Goal: Task Accomplishment & Management: Manage account settings

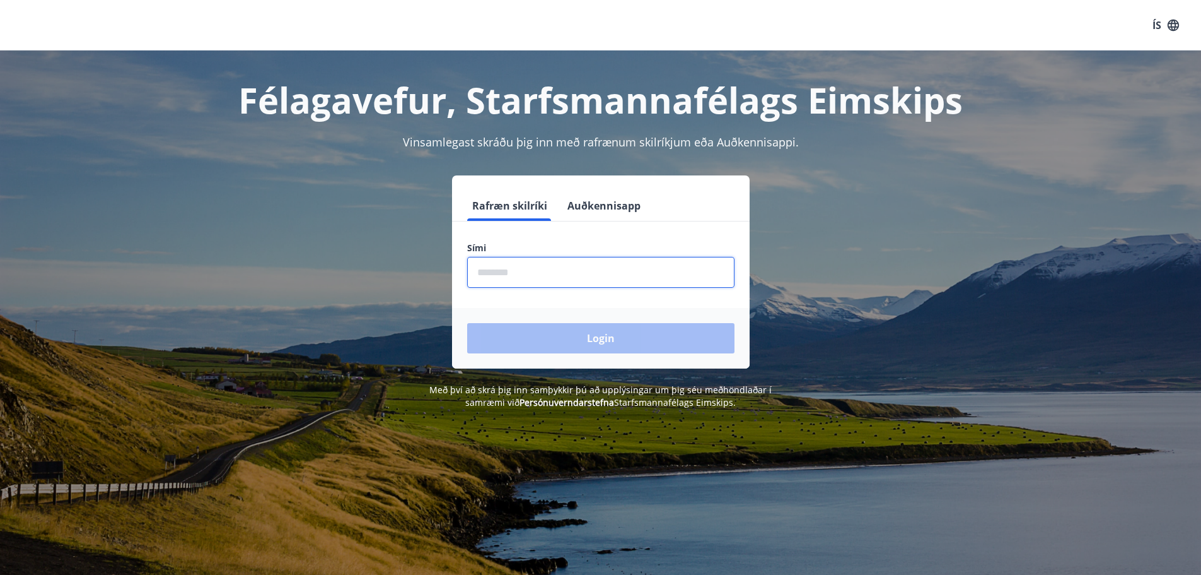
click at [521, 269] on input "phone" at bounding box center [600, 272] width 267 height 31
click at [571, 339] on div "Login" at bounding box center [601, 338] width 298 height 61
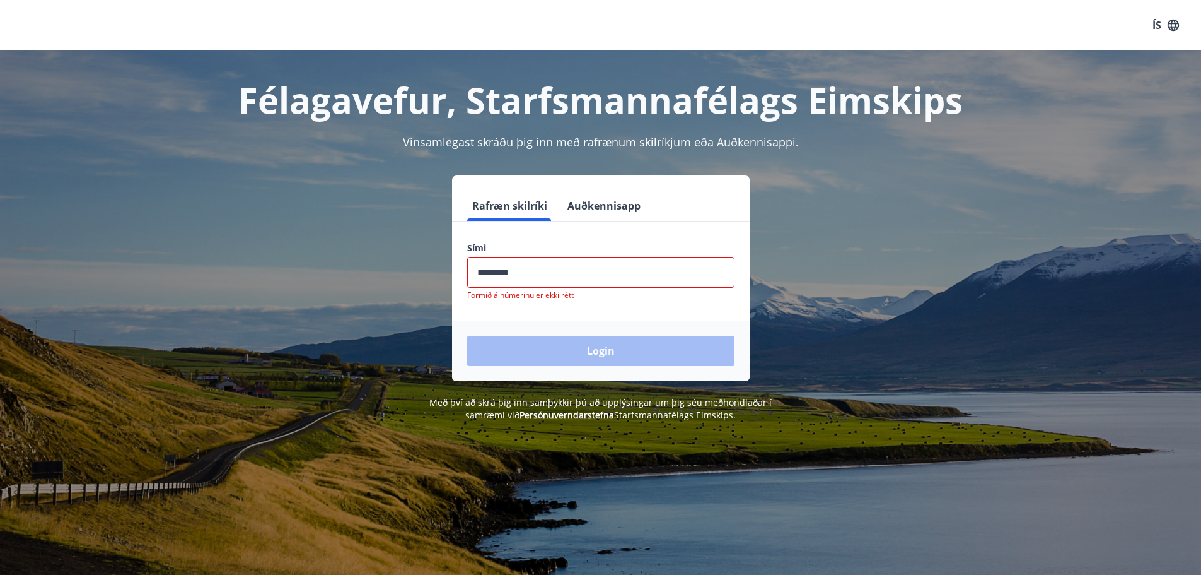
click at [521, 272] on input "phone" at bounding box center [600, 272] width 267 height 31
click at [519, 271] on input "phone" at bounding box center [600, 272] width 267 height 31
click at [503, 271] on input "phone" at bounding box center [600, 272] width 267 height 31
click at [496, 273] on input "phone" at bounding box center [600, 272] width 267 height 31
click at [499, 266] on input "phone" at bounding box center [600, 272] width 267 height 31
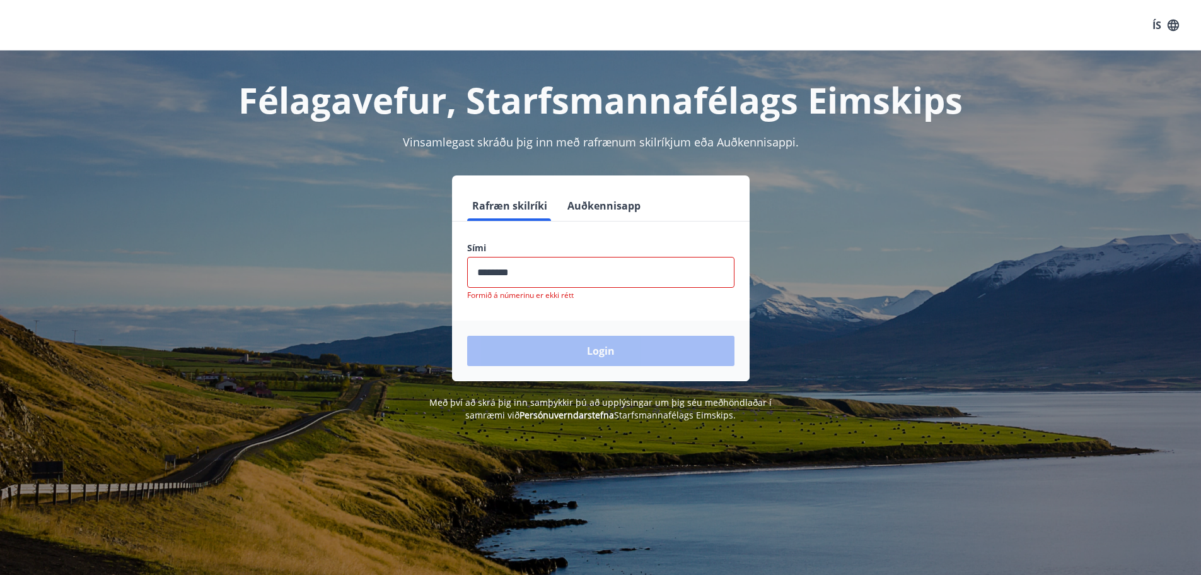
click at [546, 272] on input "phone" at bounding box center [600, 272] width 267 height 31
type input "*"
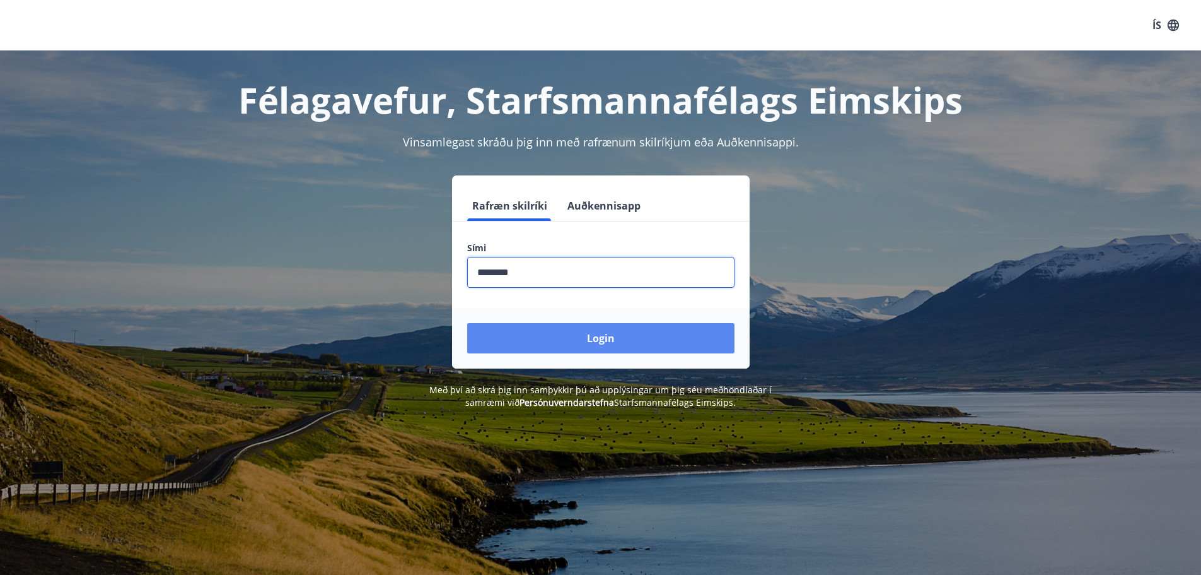
type input "********"
click at [557, 342] on button "Login" at bounding box center [600, 338] width 267 height 30
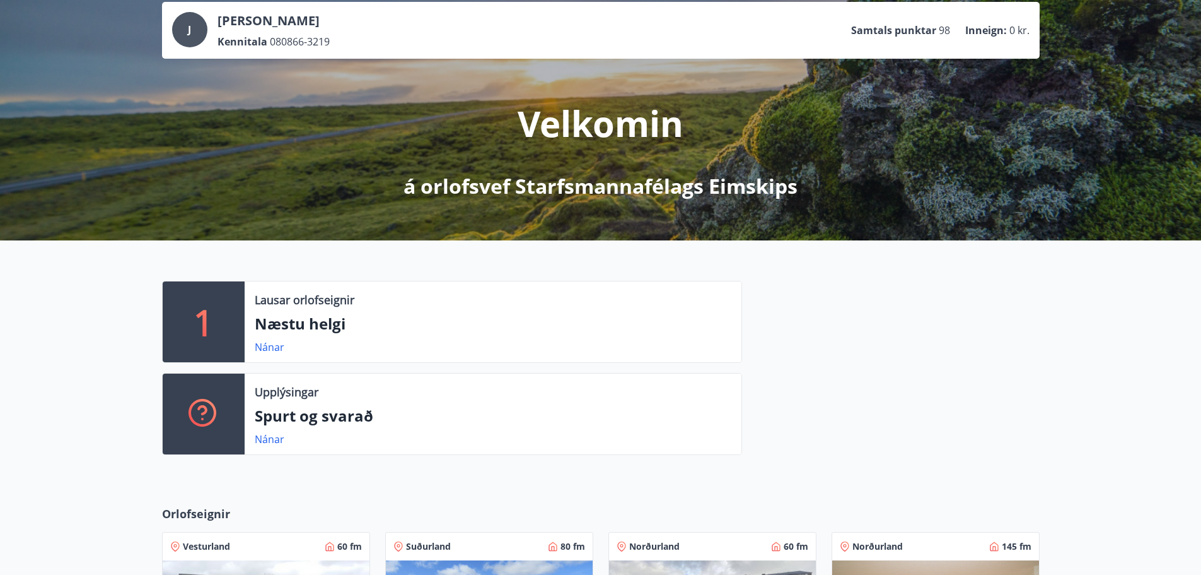
scroll to position [72, 0]
